Goal: Information Seeking & Learning: Learn about a topic

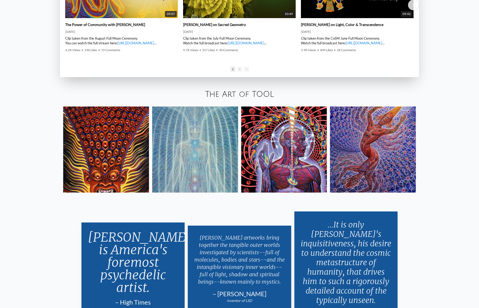
scroll to position [1061, 0]
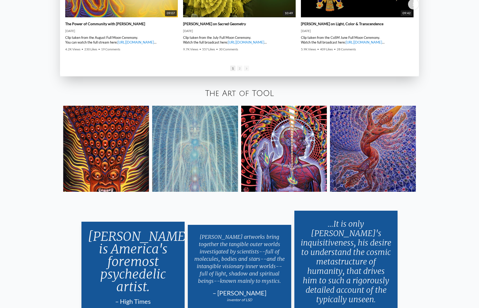
click at [295, 173] on img at bounding box center [284, 149] width 86 height 86
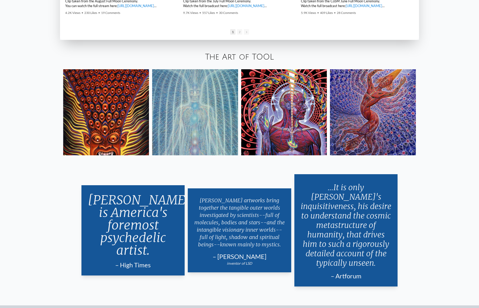
scroll to position [1098, 0]
click at [244, 54] on link "The Art of TOOL" at bounding box center [239, 56] width 69 height 9
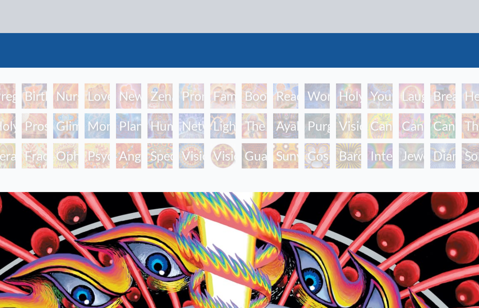
scroll to position [4, 0]
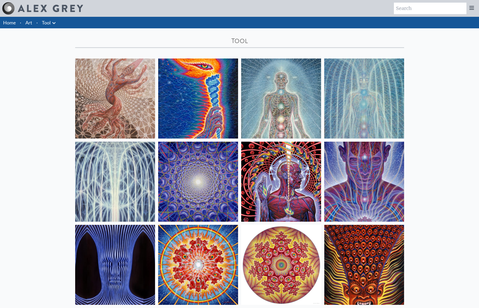
click at [197, 91] on img at bounding box center [198, 98] width 80 height 80
